Goal: Check status: Check status

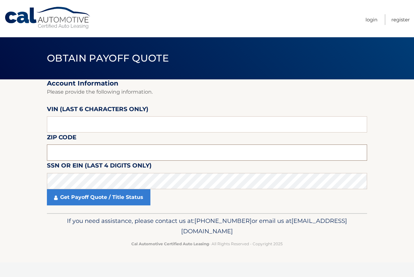
click at [77, 151] on input "text" at bounding box center [207, 152] width 320 height 16
type input "08502"
click at [82, 125] on input "text" at bounding box center [207, 124] width 320 height 16
click at [147, 124] on input "text" at bounding box center [207, 124] width 320 height 16
type input "660796"
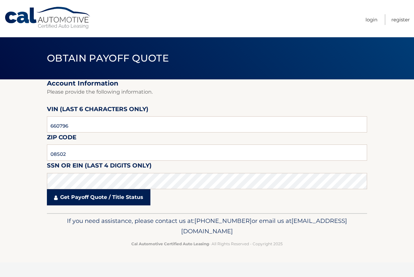
click at [131, 196] on link "Get Payoff Quote / Title Status" at bounding box center [99, 197] width 104 height 16
click at [115, 201] on link "Get Payoff Quote / Title Status" at bounding box center [99, 197] width 104 height 16
click at [80, 197] on link "Get Payoff Quote / Title Status" at bounding box center [99, 197] width 104 height 16
click at [65, 194] on link "Get Payoff Quote / Title Status" at bounding box center [99, 197] width 104 height 16
click at [55, 192] on link "Get Payoff Quote / Title Status" at bounding box center [99, 197] width 104 height 16
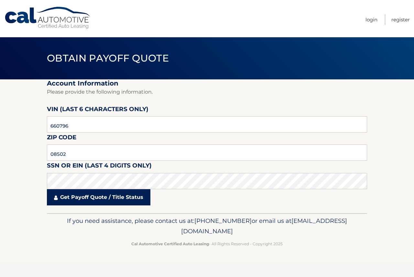
click at [61, 198] on link "Get Payoff Quote / Title Status" at bounding box center [99, 197] width 104 height 16
click at [120, 193] on link "Get Payoff Quote / Title Status" at bounding box center [99, 197] width 104 height 16
click at [119, 203] on link "Get Payoff Quote / Title Status" at bounding box center [99, 197] width 104 height 16
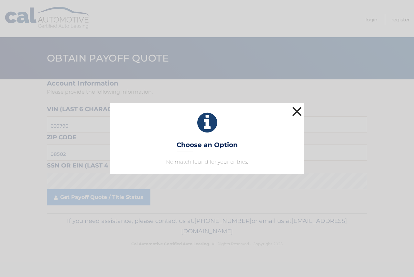
click at [297, 111] on button "×" at bounding box center [297, 111] width 13 height 13
click at [86, 60] on div "× Choose an Option No match found for your entries. This is what you see on sec…" at bounding box center [207, 138] width 414 height 277
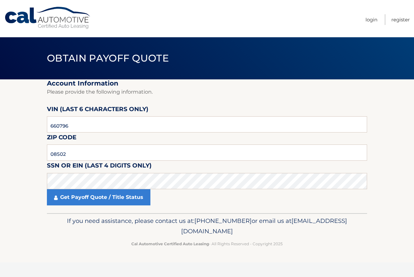
click at [118, 55] on span "Obtain Payoff Quote" at bounding box center [108, 58] width 122 height 12
click at [30, 11] on link "Cal Automotive" at bounding box center [47, 17] width 87 height 23
click at [105, 127] on input "text" at bounding box center [207, 124] width 320 height 16
type input "013760"
click at [139, 153] on input "text" at bounding box center [207, 152] width 320 height 16
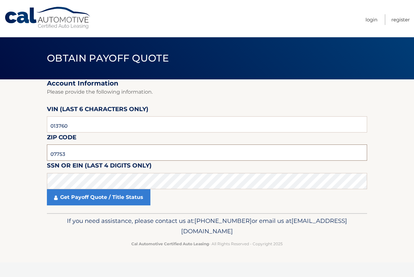
type input "07753"
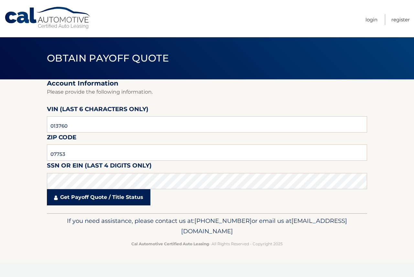
click at [114, 192] on link "Get Payoff Quote / Title Status" at bounding box center [99, 197] width 104 height 16
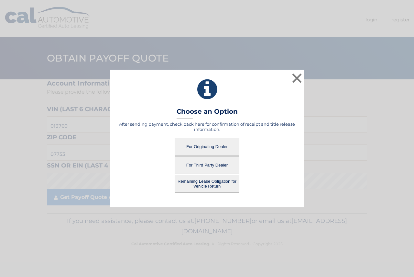
click at [215, 146] on button "For Originating Dealer" at bounding box center [207, 147] width 65 height 18
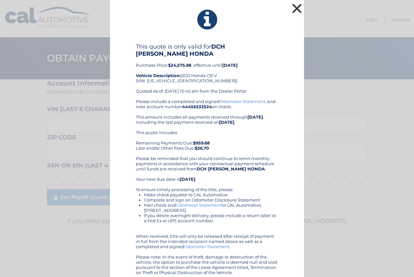
click at [293, 14] on button "×" at bounding box center [297, 8] width 13 height 13
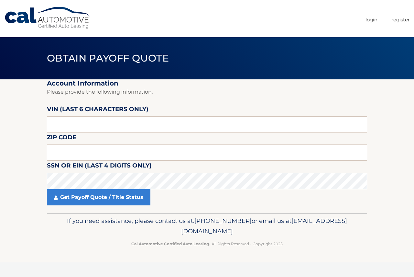
click at [50, 26] on link "Cal Automotive" at bounding box center [47, 17] width 87 height 23
